Goal: Task Accomplishment & Management: Use online tool/utility

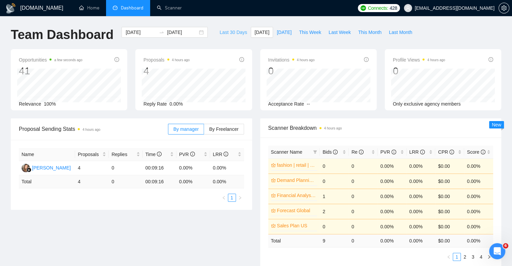
click at [232, 34] on span "Last 30 Days" at bounding box center [233, 32] width 28 height 7
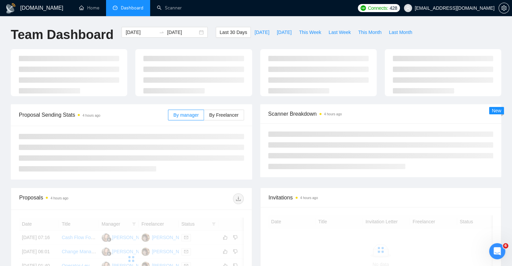
type input "[DATE]"
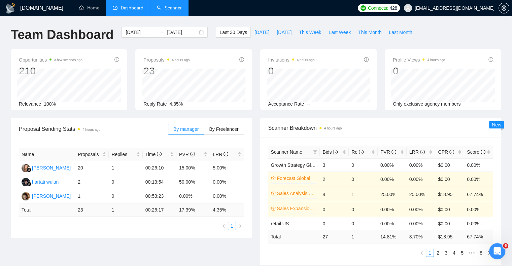
click at [172, 9] on link "Scanner" at bounding box center [169, 8] width 25 height 6
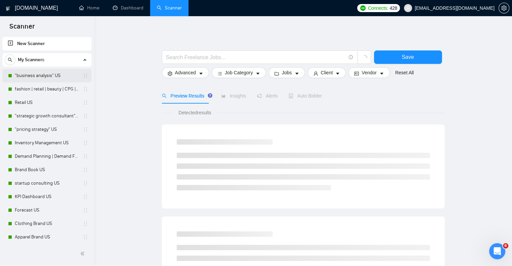
click at [32, 73] on link ""business analysis" US" at bounding box center [47, 75] width 64 height 13
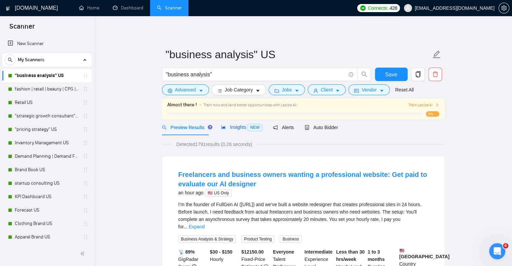
click at [229, 128] on span "Insights NEW" at bounding box center [241, 126] width 41 height 5
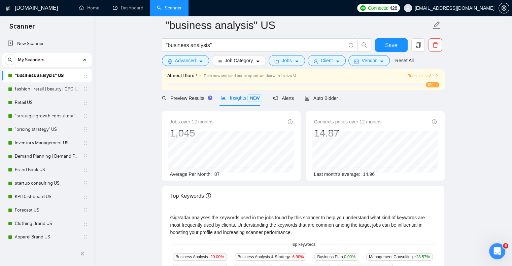
scroll to position [7, 0]
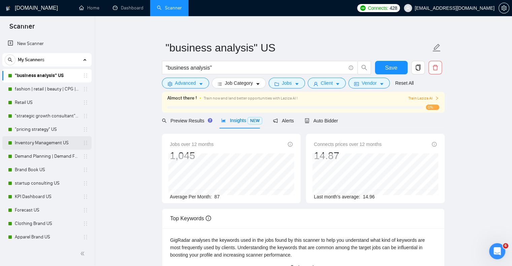
click at [44, 144] on link "Inventory Management US" at bounding box center [47, 142] width 64 height 13
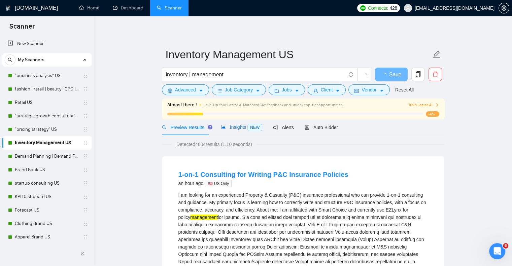
click at [236, 128] on span "Insights NEW" at bounding box center [241, 126] width 41 height 5
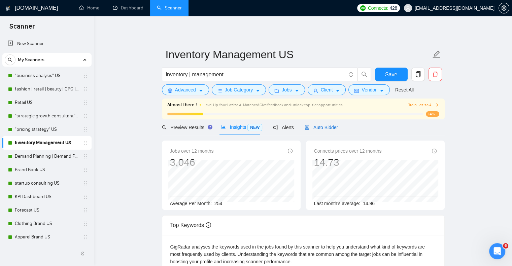
click at [313, 126] on span "Auto Bidder" at bounding box center [321, 127] width 33 height 5
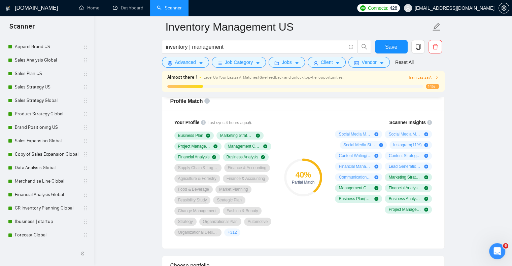
scroll to position [190, 0]
click at [49, 223] on link "(business | startup" at bounding box center [47, 221] width 64 height 13
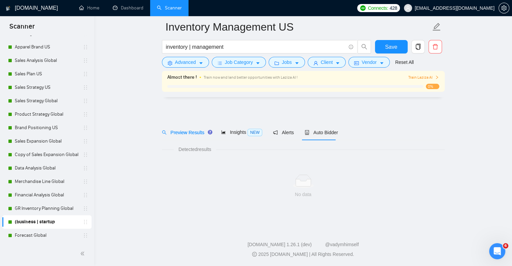
scroll to position [0, 0]
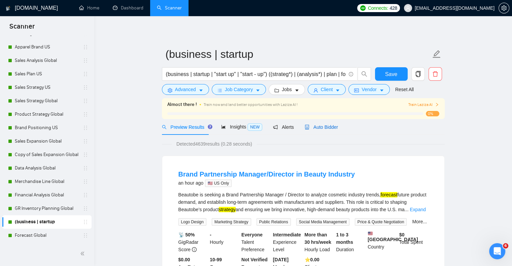
click at [320, 126] on span "Auto Bidder" at bounding box center [321, 126] width 33 height 5
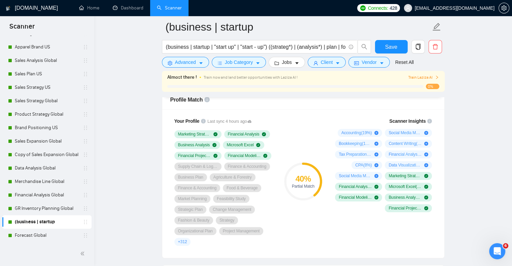
scroll to position [446, 0]
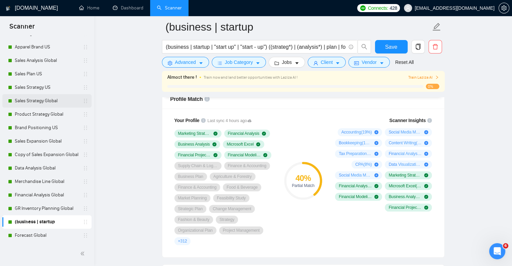
click at [35, 99] on link "Sales Strategy Global" at bounding box center [47, 100] width 64 height 13
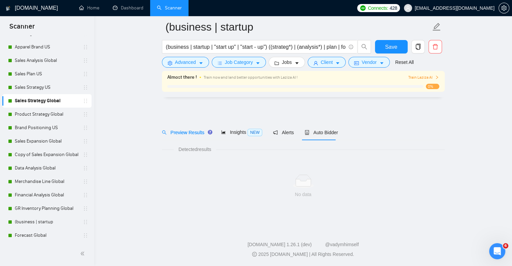
scroll to position [0, 0]
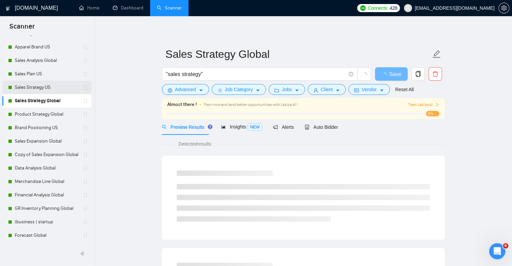
click at [30, 86] on link "Sales Strategy US" at bounding box center [47, 87] width 64 height 13
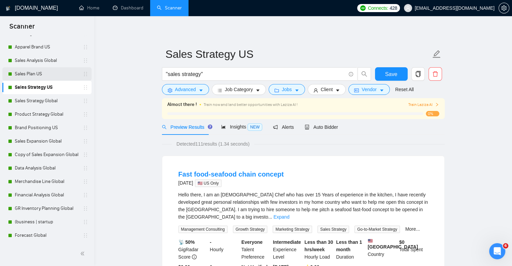
click at [32, 72] on link "Sales Plan US" at bounding box center [47, 73] width 64 height 13
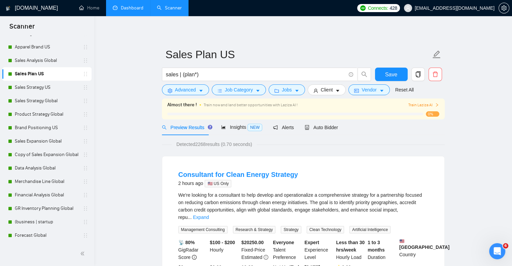
click at [129, 8] on link "Dashboard" at bounding box center [128, 8] width 31 height 6
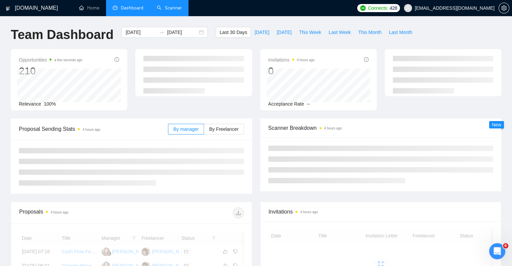
click at [174, 8] on link "Scanner" at bounding box center [169, 8] width 25 height 6
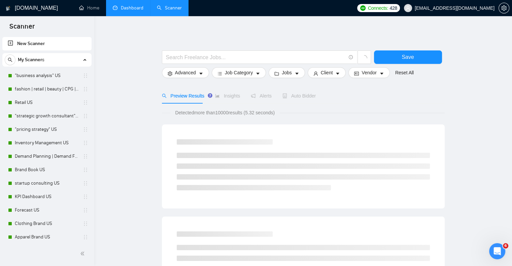
click at [304, 99] on div "Auto Bidder" at bounding box center [298, 95] width 33 height 7
click at [301, 97] on span "Auto Bidder" at bounding box center [304, 95] width 33 height 5
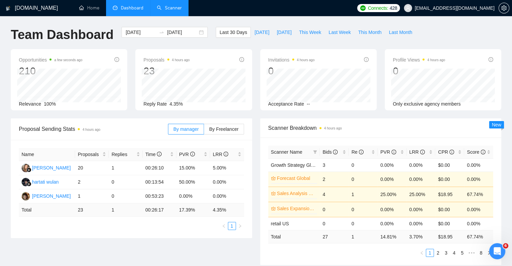
click at [173, 5] on link "Scanner" at bounding box center [169, 8] width 25 height 6
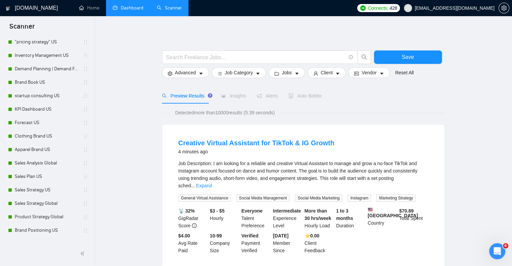
scroll to position [87, 0]
click at [40, 176] on link "Sales Plan US" at bounding box center [47, 176] width 64 height 13
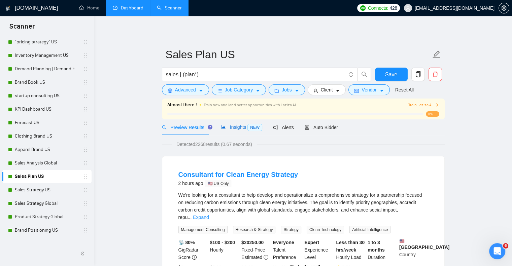
click at [237, 126] on span "Insights NEW" at bounding box center [241, 126] width 41 height 5
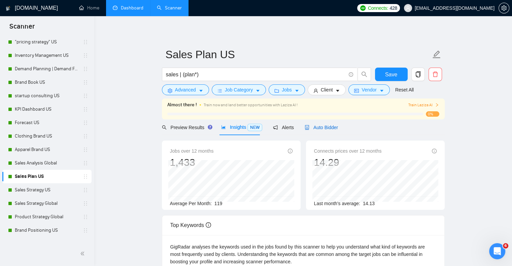
click at [317, 126] on span "Auto Bidder" at bounding box center [321, 127] width 33 height 5
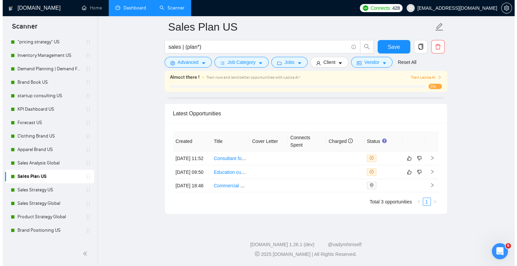
scroll to position [1656, 0]
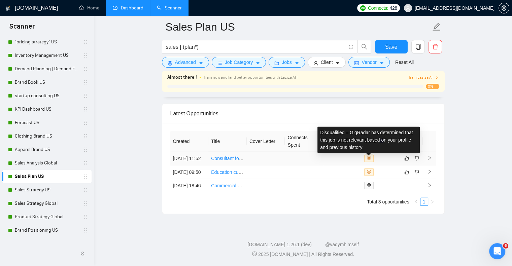
click at [368, 156] on icon "close-circle" at bounding box center [369, 158] width 4 height 4
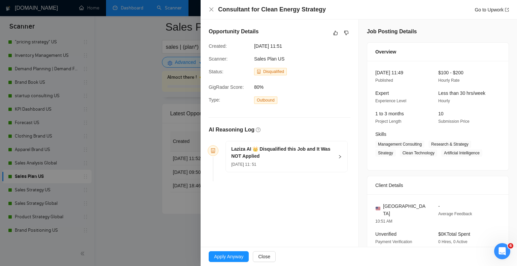
drag, startPoint x: 338, startPoint y: 157, endPoint x: 335, endPoint y: 157, distance: 3.4
click at [335, 157] on div "Laziza AI 👑 Disqualified this Job and It Was NOT Applied [DATE] 11: 51" at bounding box center [286, 156] width 121 height 31
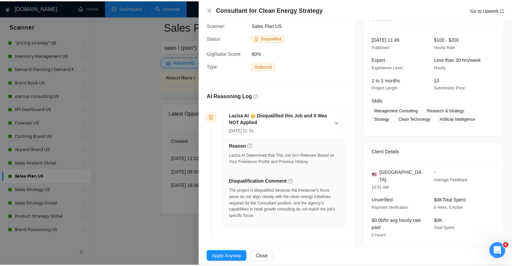
scroll to position [67, 0]
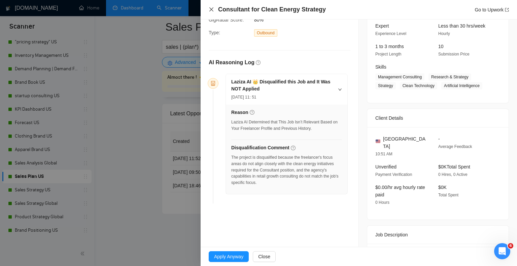
click at [209, 9] on icon "close" at bounding box center [211, 9] width 5 height 5
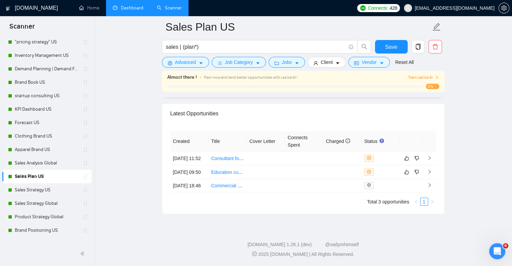
click at [130, 10] on link "Dashboard" at bounding box center [128, 8] width 31 height 6
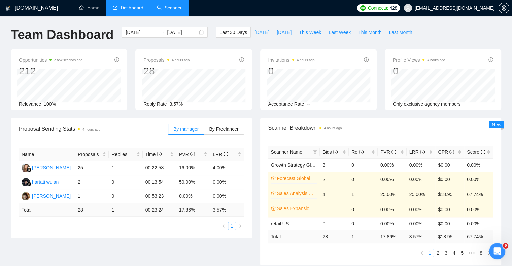
click at [254, 32] on span "[DATE]" at bounding box center [261, 32] width 15 height 7
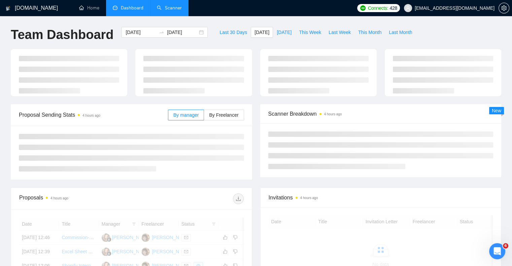
type input "[DATE]"
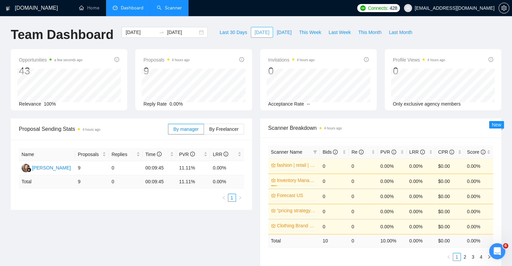
click at [254, 33] on span "[DATE]" at bounding box center [261, 32] width 15 height 7
click at [226, 31] on span "Last 30 Days" at bounding box center [233, 32] width 28 height 7
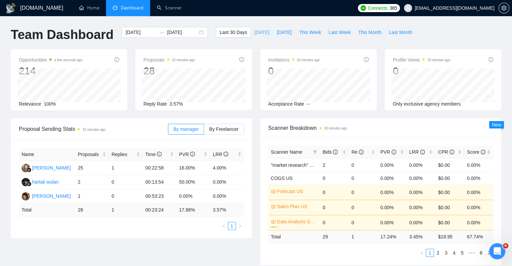
click at [254, 33] on span "[DATE]" at bounding box center [261, 32] width 15 height 7
type input "[DATE]"
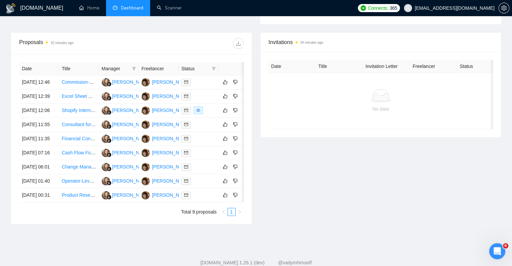
scroll to position [189, 0]
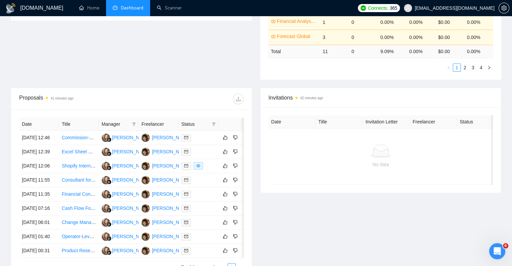
click at [135, 9] on span "Dashboard" at bounding box center [132, 8] width 23 height 6
